Goal: Transaction & Acquisition: Purchase product/service

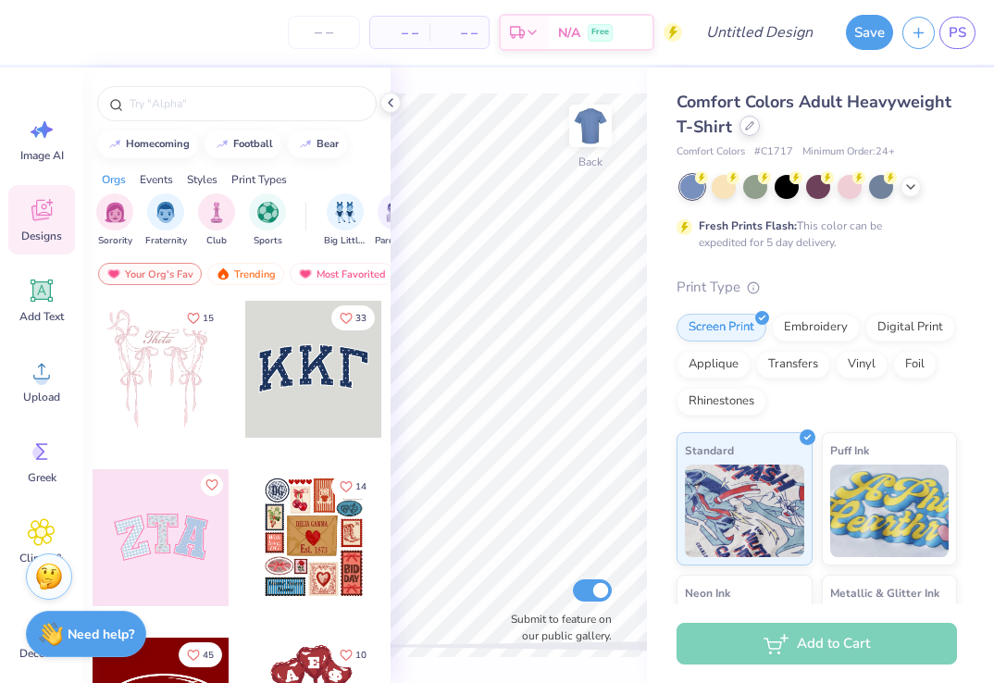
click at [755, 128] on div at bounding box center [750, 126] width 20 height 20
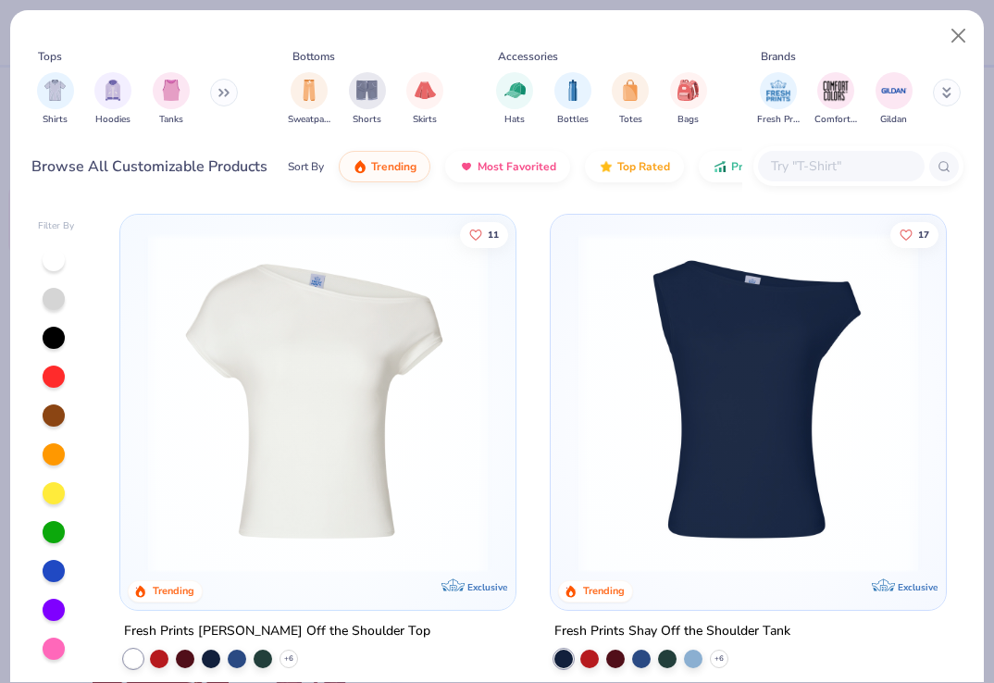
click at [829, 167] on input "text" at bounding box center [840, 166] width 143 height 21
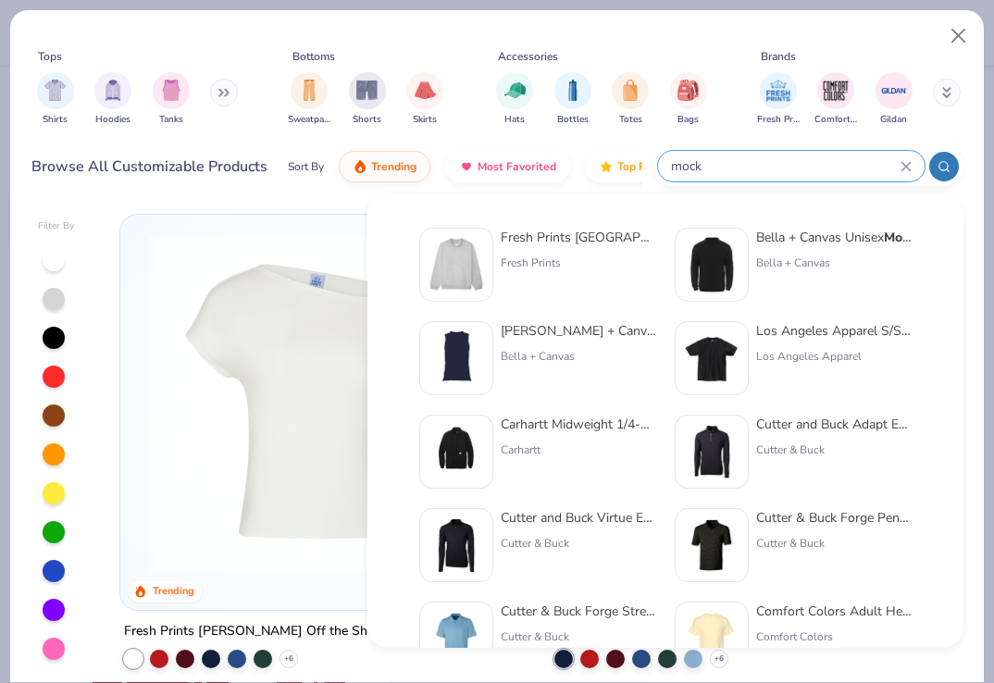
type input "mock"
click at [539, 245] on div "Fresh Prints Denver Mock Neck Heavyweight Sweatshirt" at bounding box center [579, 237] width 156 height 19
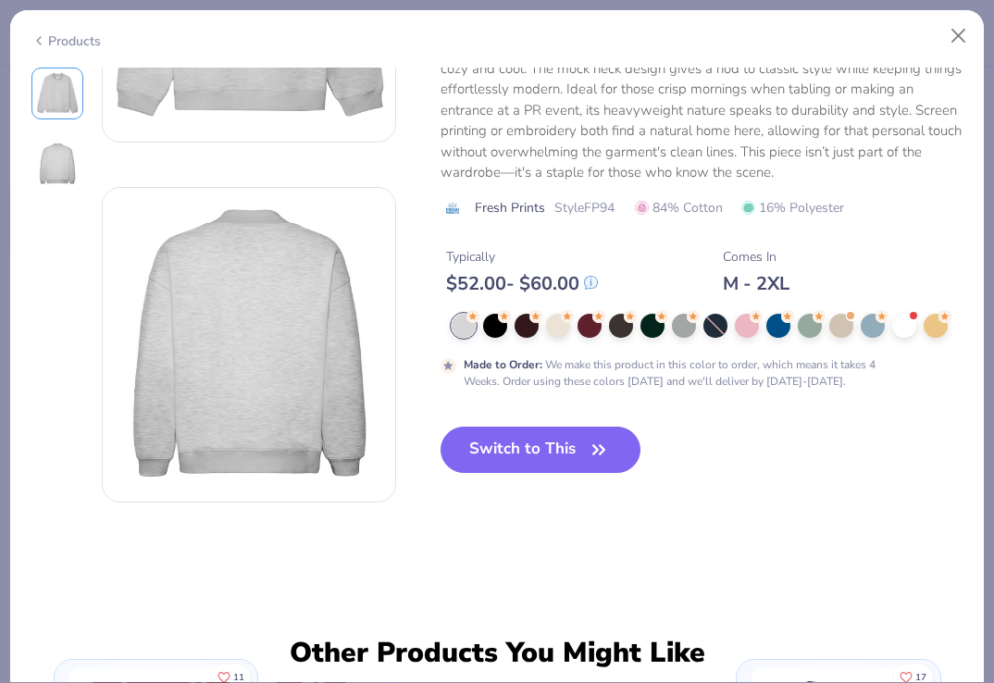
scroll to position [414, 0]
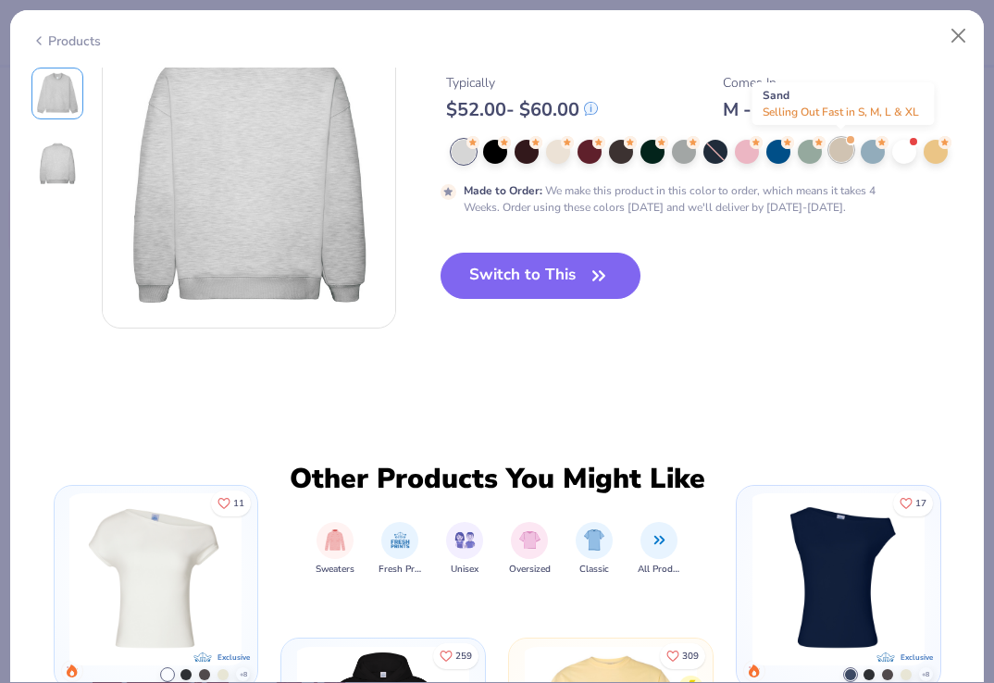
click at [839, 152] on div at bounding box center [841, 150] width 24 height 24
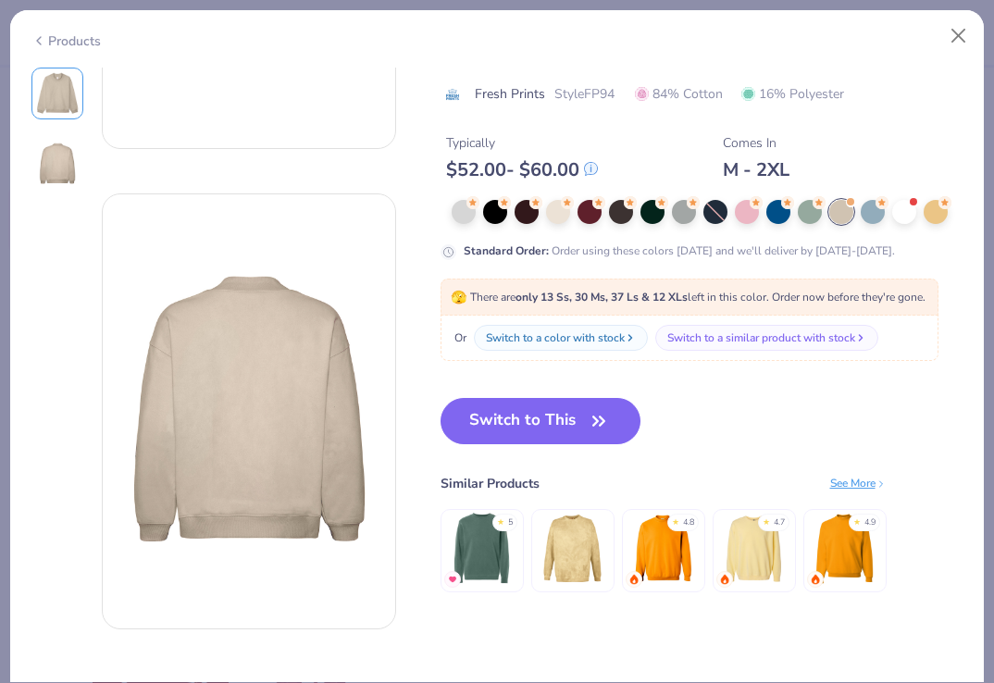
scroll to position [351, 0]
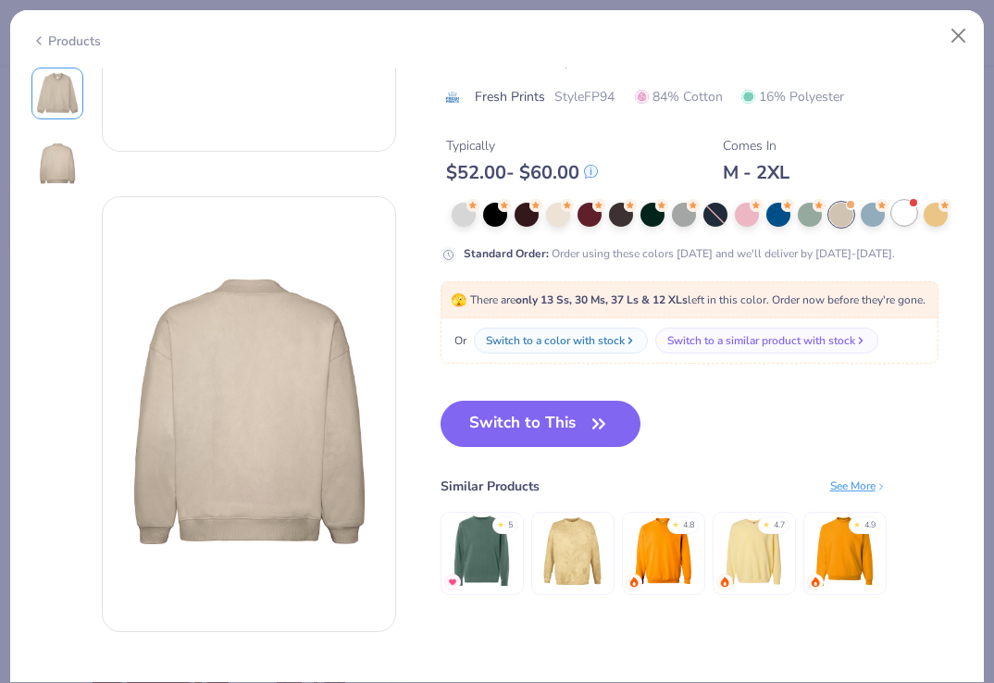
click at [908, 214] on div at bounding box center [904, 213] width 24 height 24
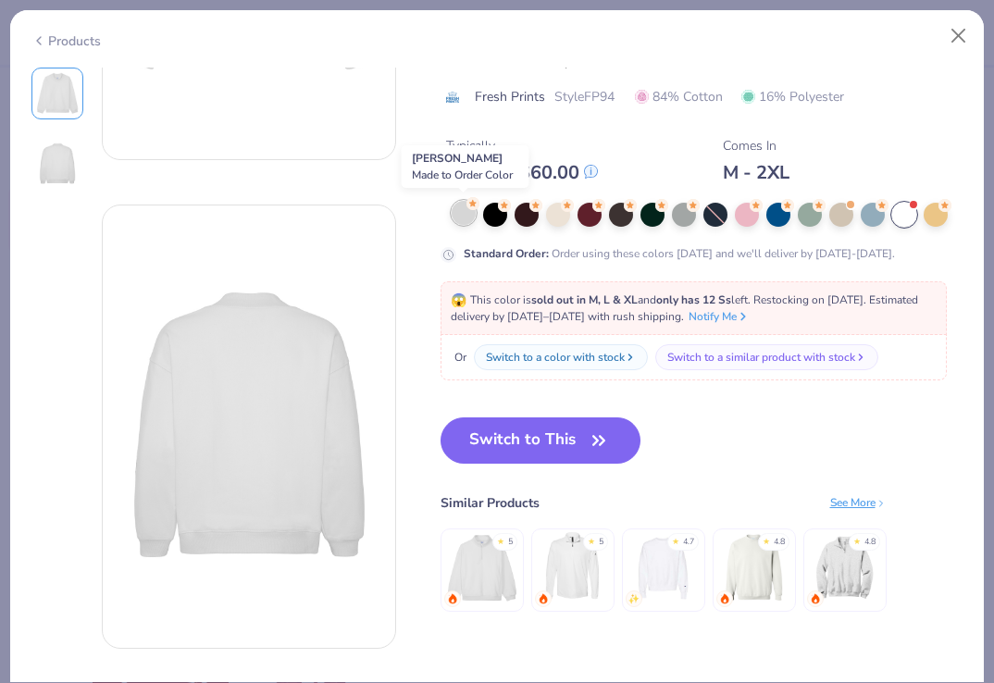
click at [466, 212] on div at bounding box center [464, 213] width 24 height 24
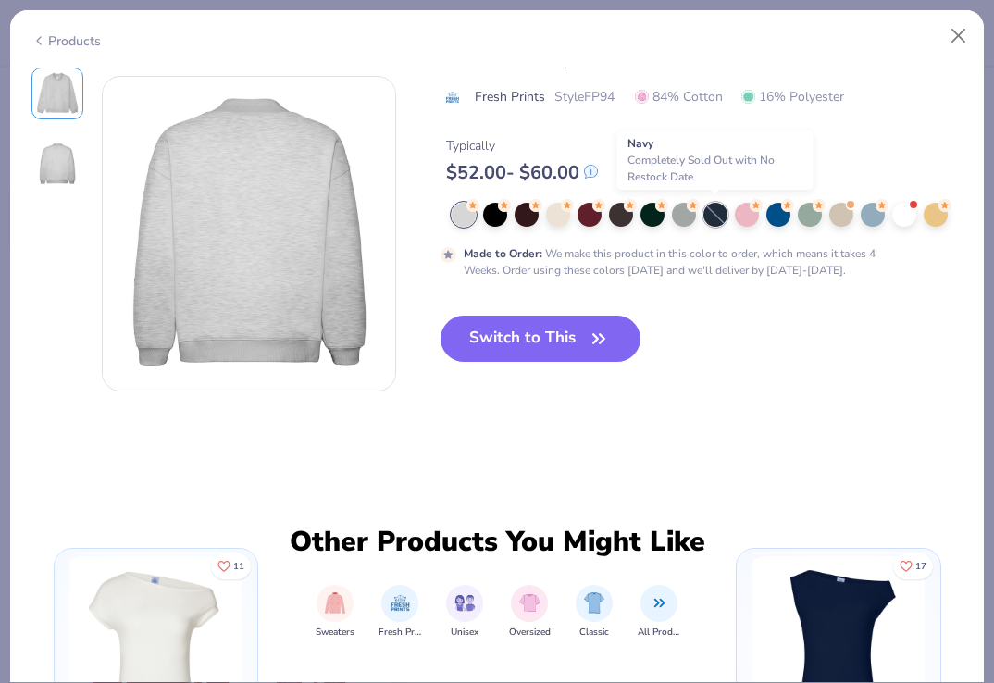
click at [719, 209] on div at bounding box center [715, 215] width 24 height 24
click at [715, 210] on div at bounding box center [715, 215] width 24 height 24
click at [716, 206] on div at bounding box center [715, 215] width 24 height 24
click at [679, 208] on div at bounding box center [684, 213] width 24 height 24
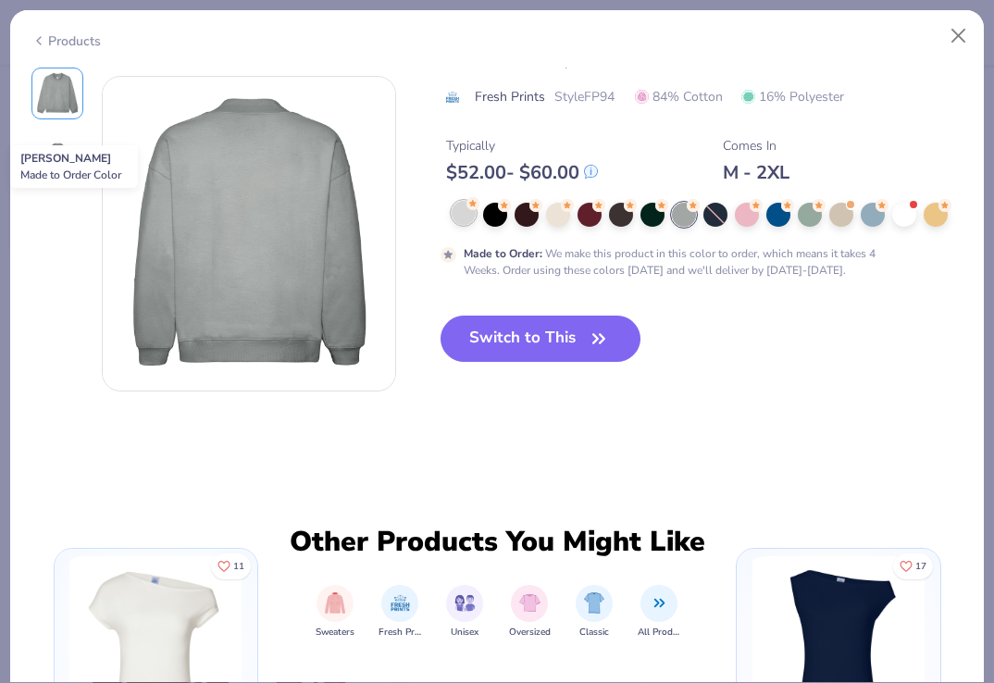
click at [472, 211] on div at bounding box center [464, 213] width 24 height 24
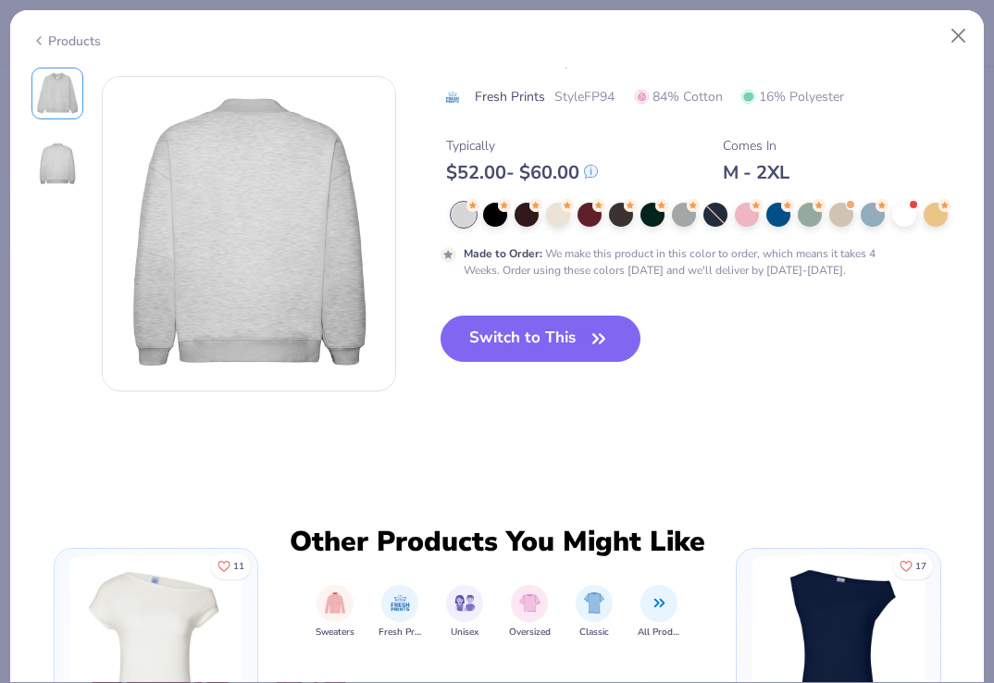
click at [55, 138] on div at bounding box center [57, 164] width 52 height 52
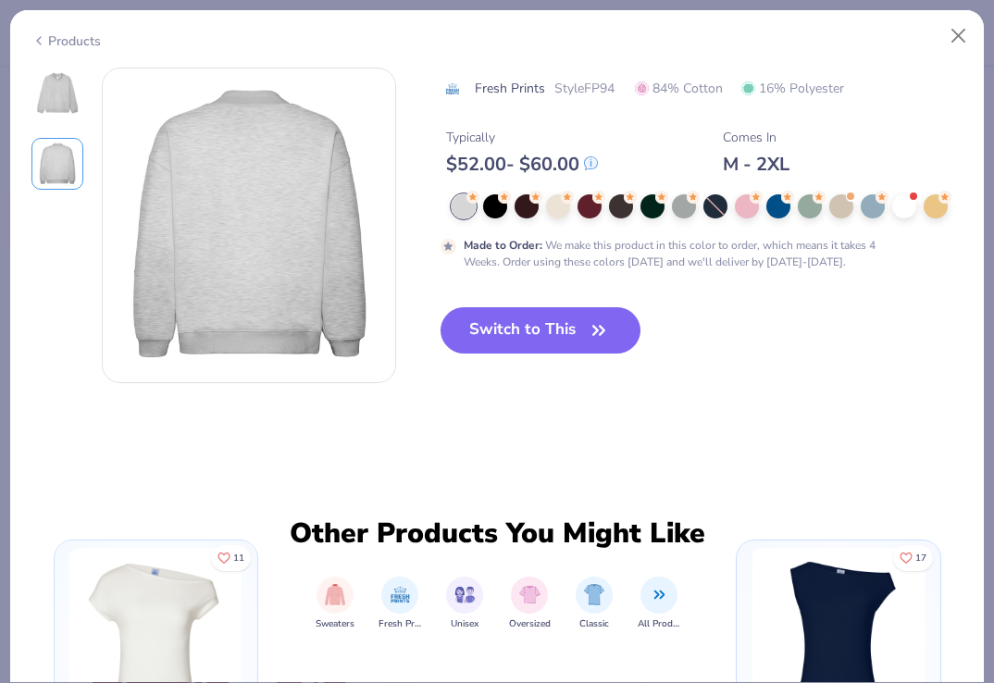
click at [62, 79] on img at bounding box center [57, 93] width 44 height 44
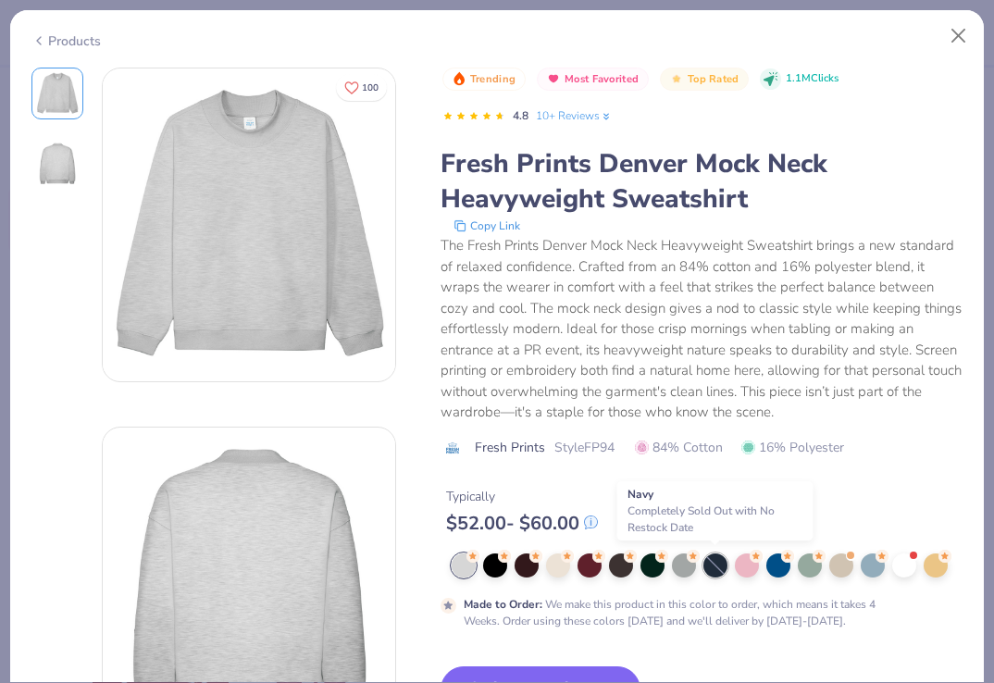
click at [718, 560] on div at bounding box center [715, 566] width 24 height 24
click at [718, 561] on div at bounding box center [715, 566] width 24 height 24
click at [964, 39] on button "Close" at bounding box center [958, 36] width 35 height 35
